Goal: Navigation & Orientation: Find specific page/section

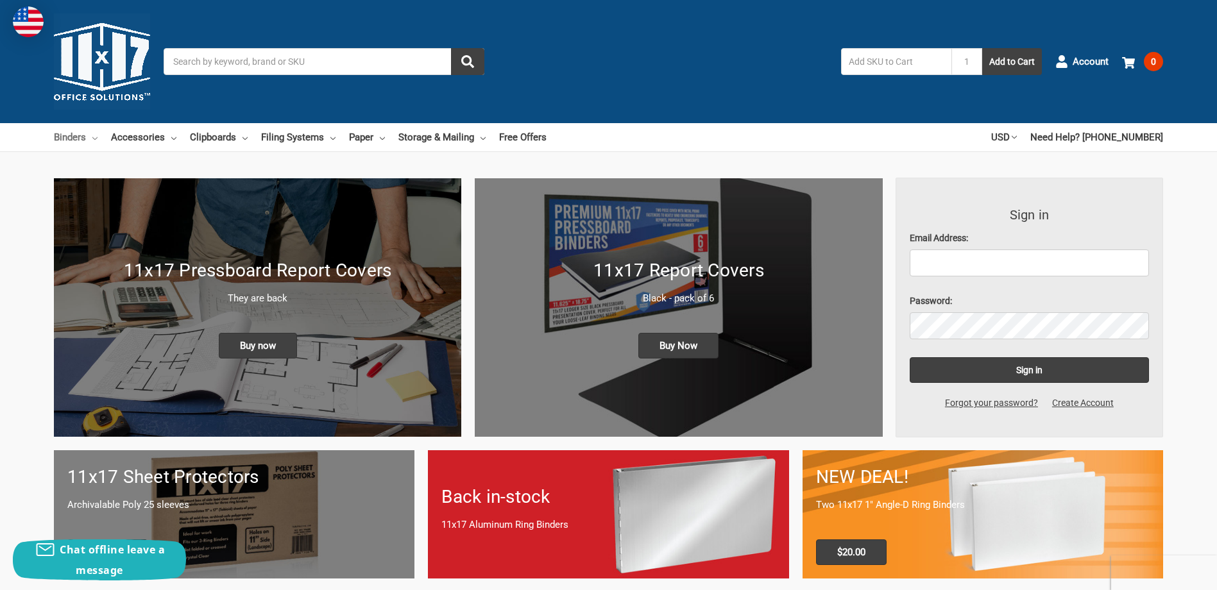
click at [88, 133] on link "Binders" at bounding box center [76, 137] width 44 height 28
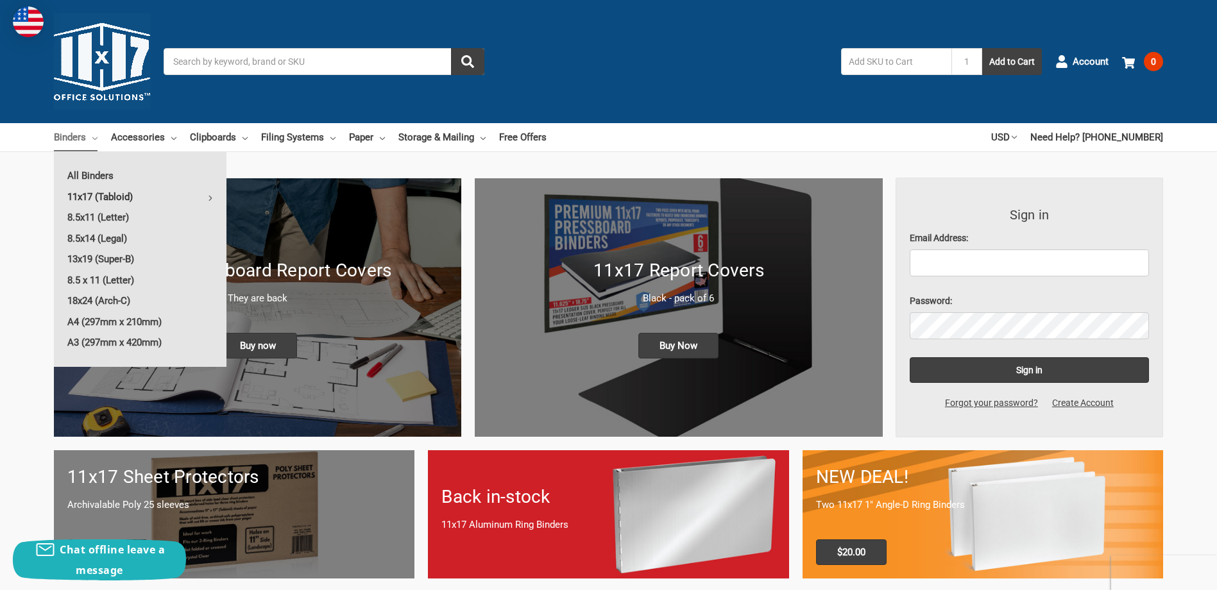
click at [207, 198] on link "11x17 (Tabloid)" at bounding box center [140, 197] width 173 height 21
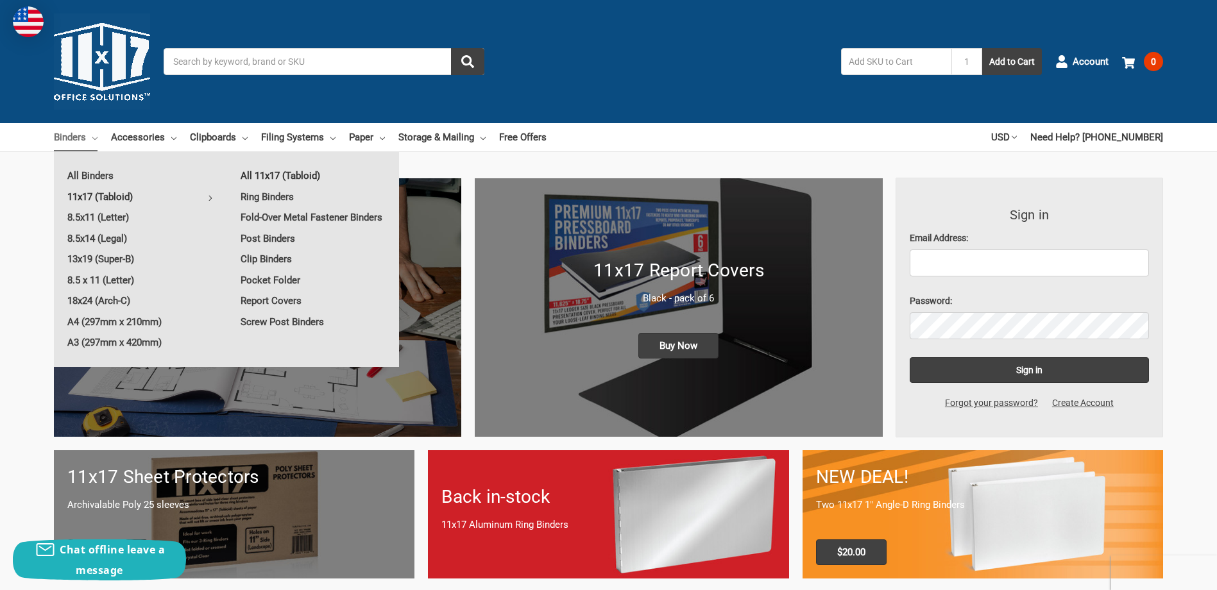
click at [275, 174] on link "All 11x17 (Tabloid)" at bounding box center [313, 176] width 172 height 21
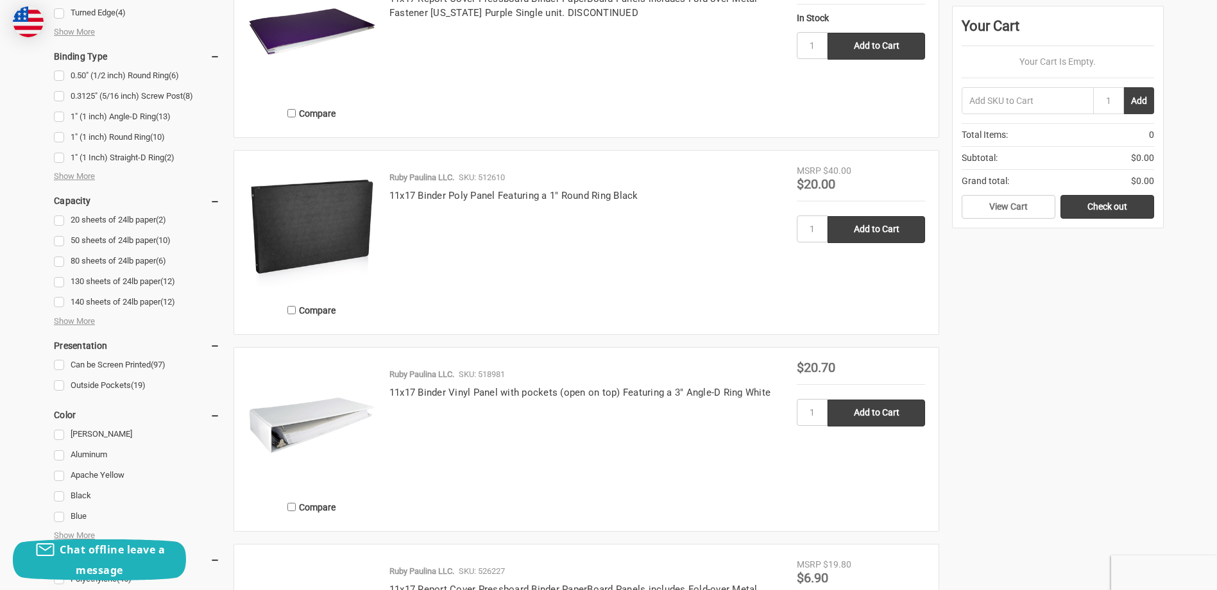
scroll to position [834, 0]
